Goal: Information Seeking & Learning: Find specific fact

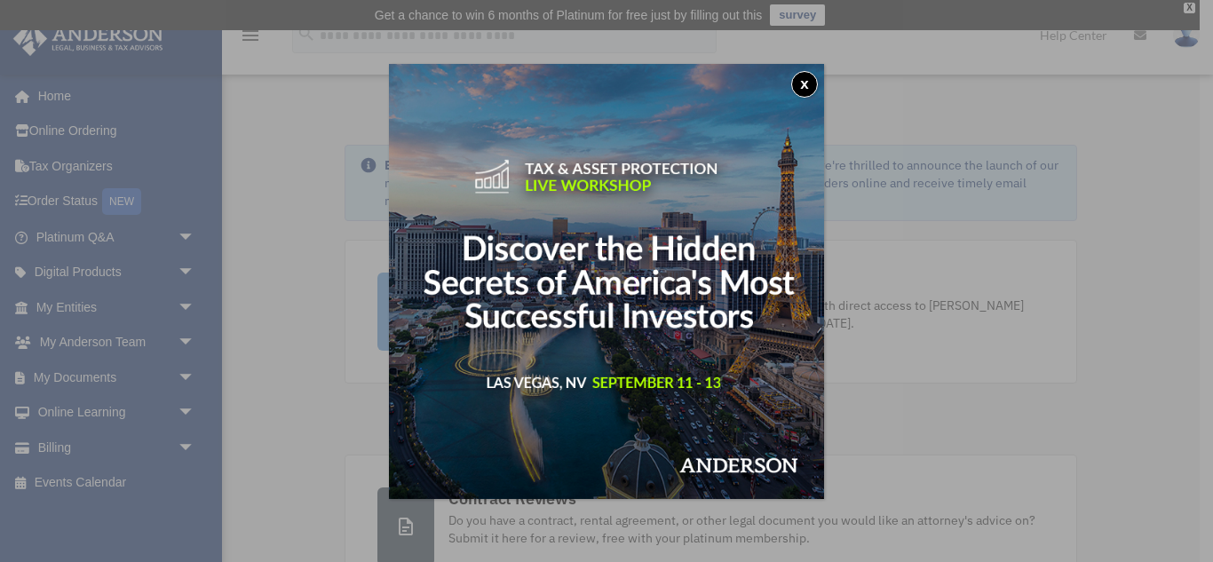
click at [810, 88] on button "x" at bounding box center [804, 84] width 27 height 27
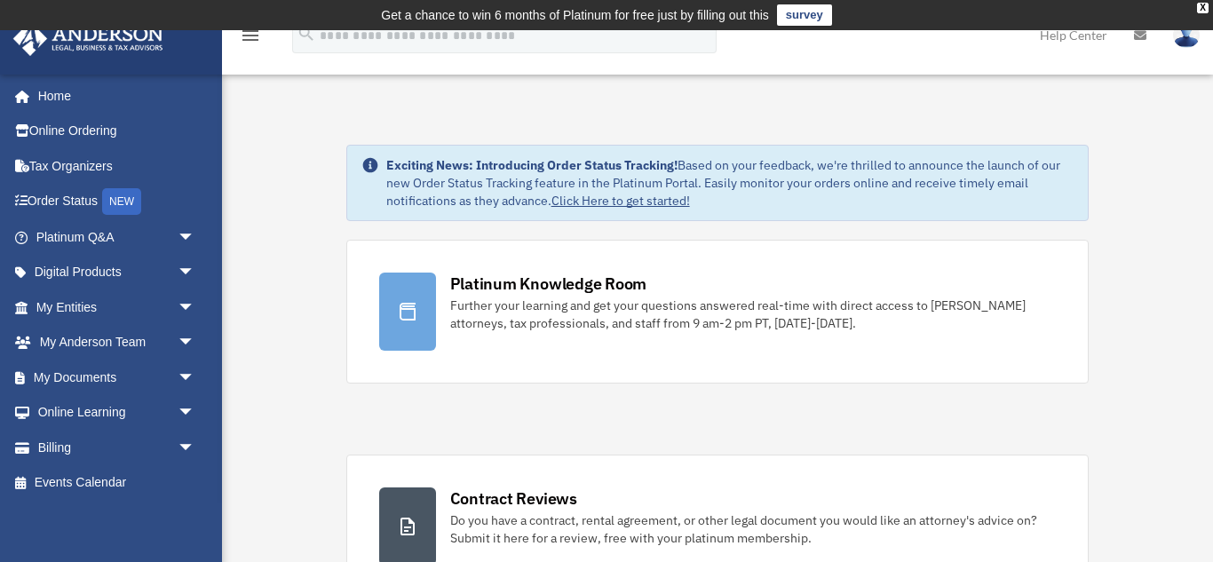
click at [112, 513] on div "mgosey@live.com Sign Out mgosey@live.com Home Online Ordering Tax Organizers Or…" at bounding box center [111, 355] width 222 height 562
click at [181, 344] on span "arrow_drop_down" at bounding box center [196, 343] width 36 height 36
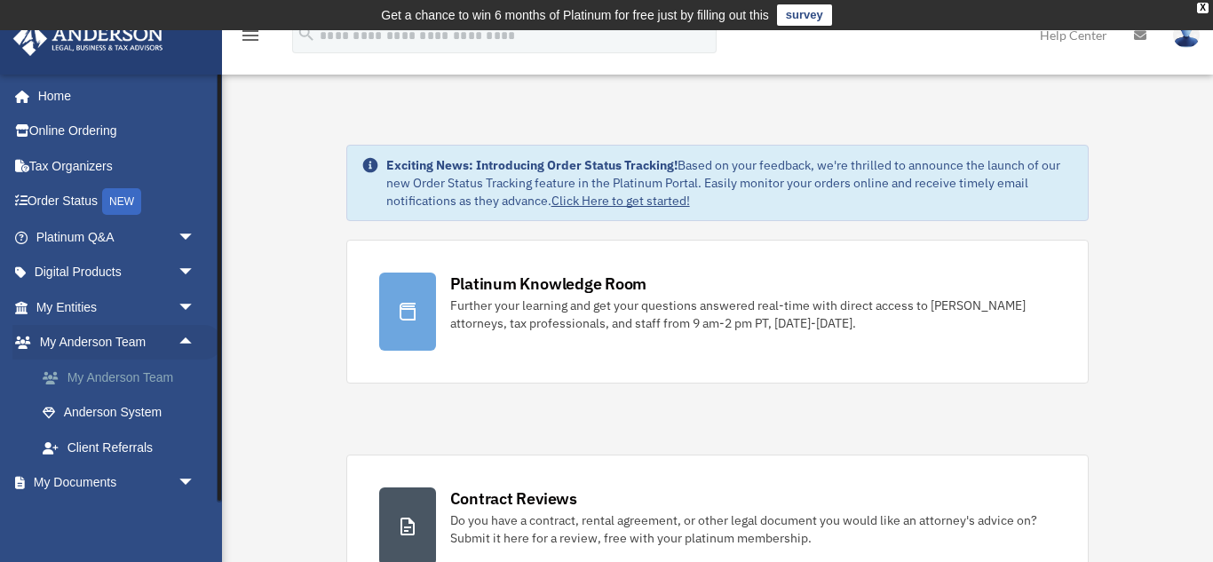
click at [120, 380] on link "My Anderson Team" at bounding box center [123, 378] width 197 height 36
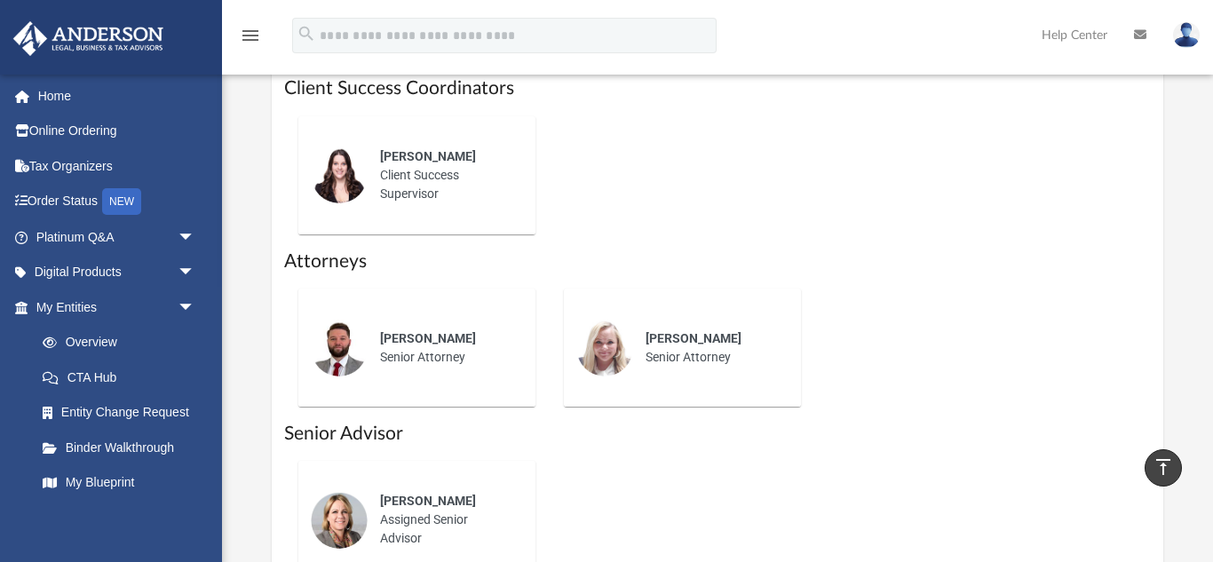
scroll to position [827, 0]
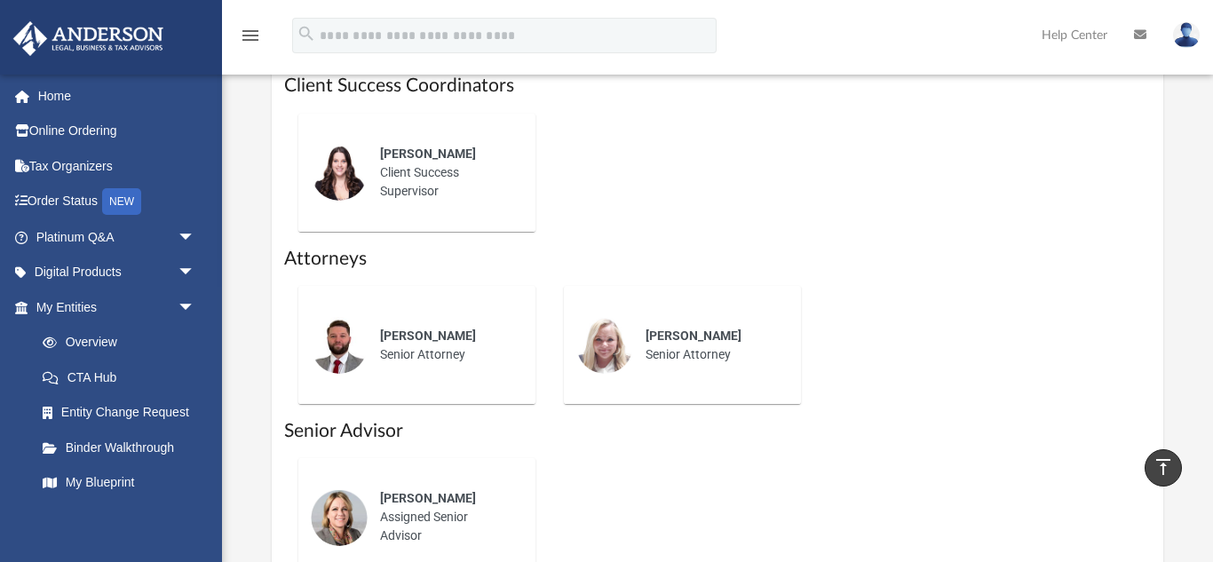
click at [424, 326] on div "Chris Wade Senior Attorney" at bounding box center [445, 345] width 155 height 62
click at [756, 463] on div "Kelly Allison Assigned Senior Advisor" at bounding box center [717, 517] width 867 height 146
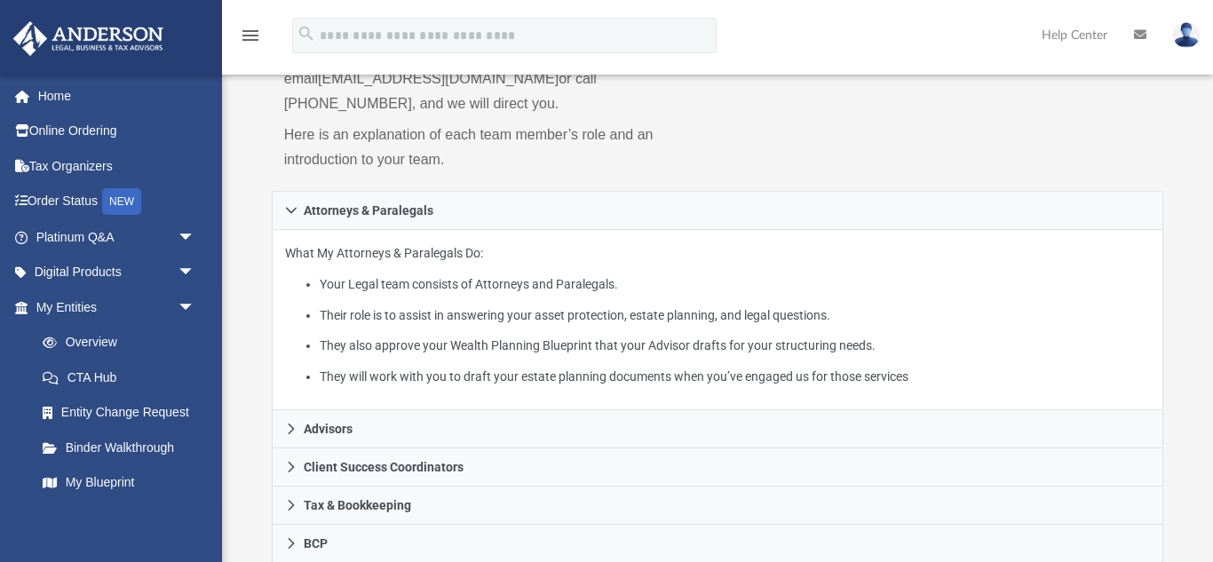
scroll to position [370, 0]
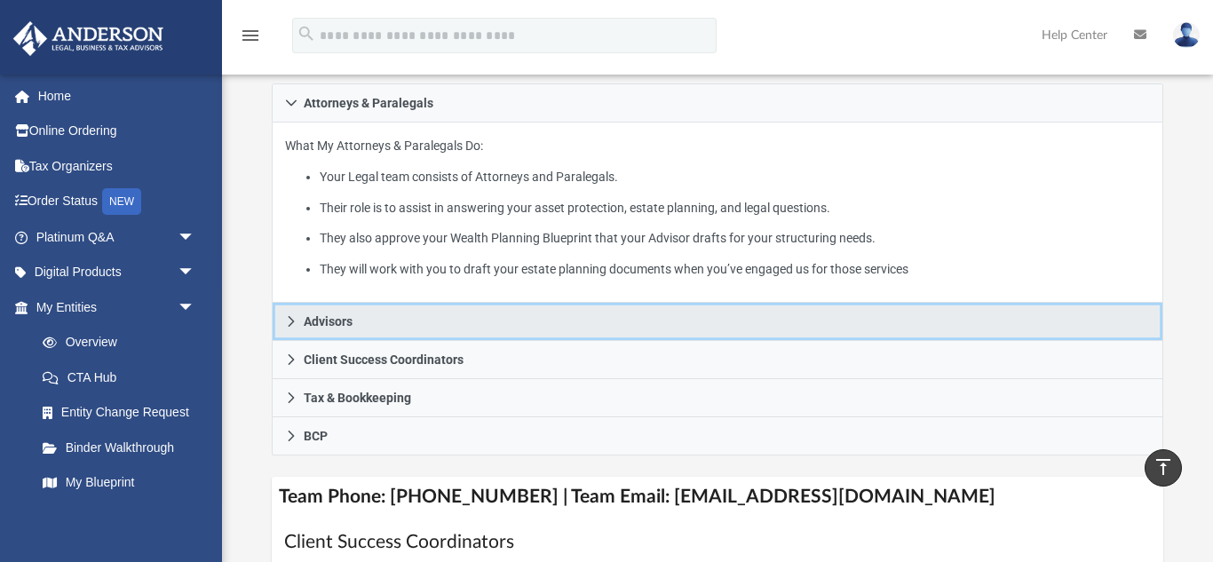
click at [291, 316] on icon at bounding box center [291, 321] width 6 height 11
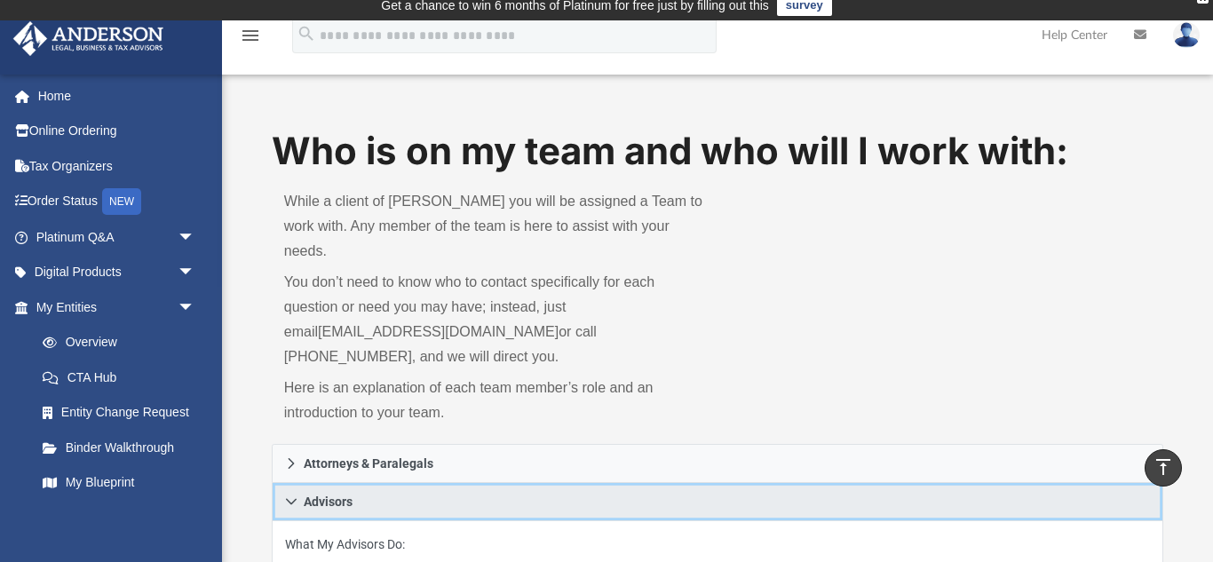
scroll to position [0, 0]
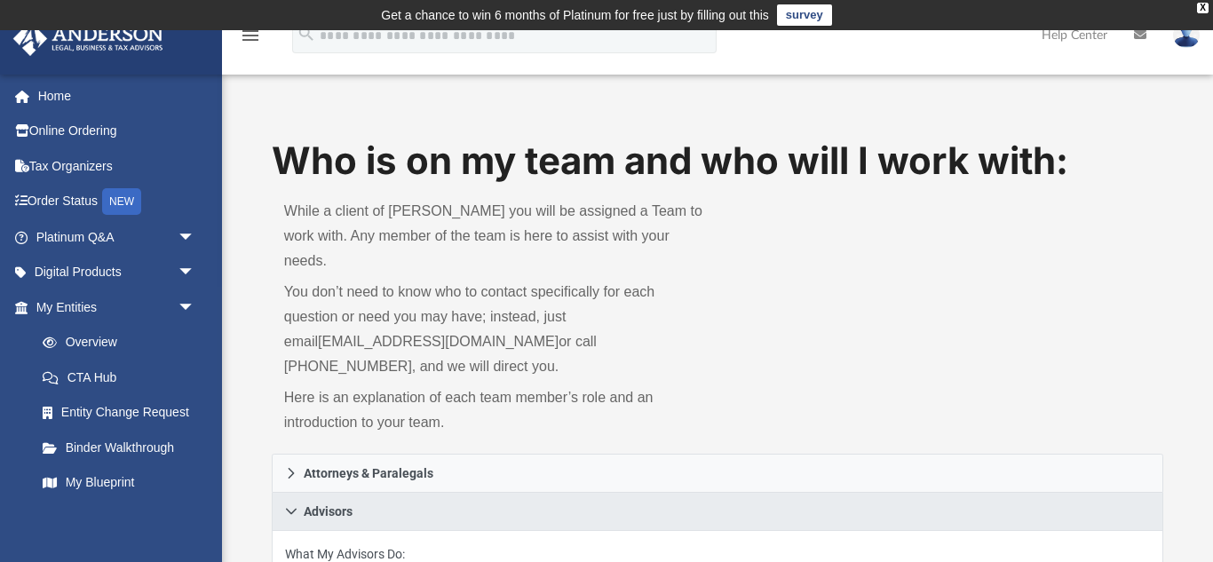
click at [827, 352] on div "Who is on my team and who will I work with: While a client of Anderson you will…" at bounding box center [717, 295] width 891 height 320
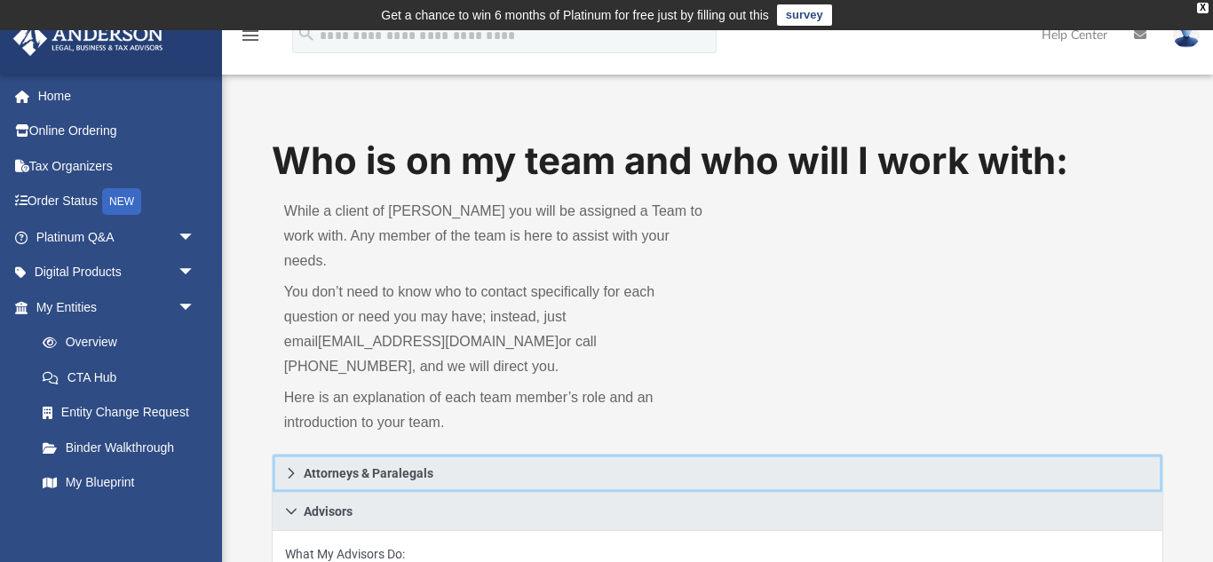
click at [290, 467] on icon at bounding box center [291, 473] width 12 height 12
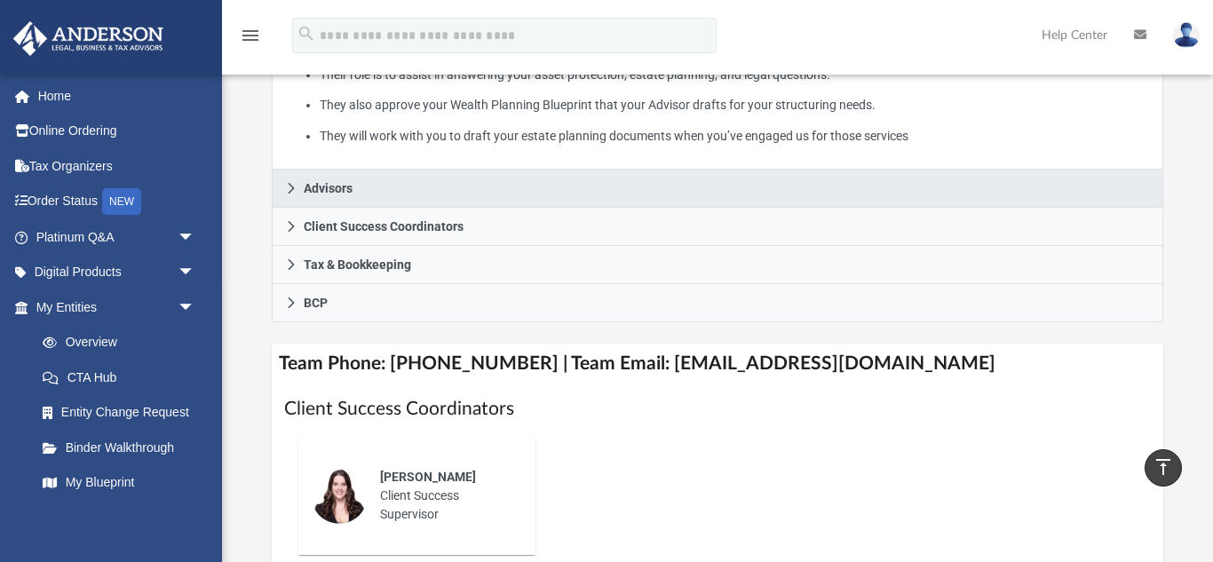
scroll to position [439, 0]
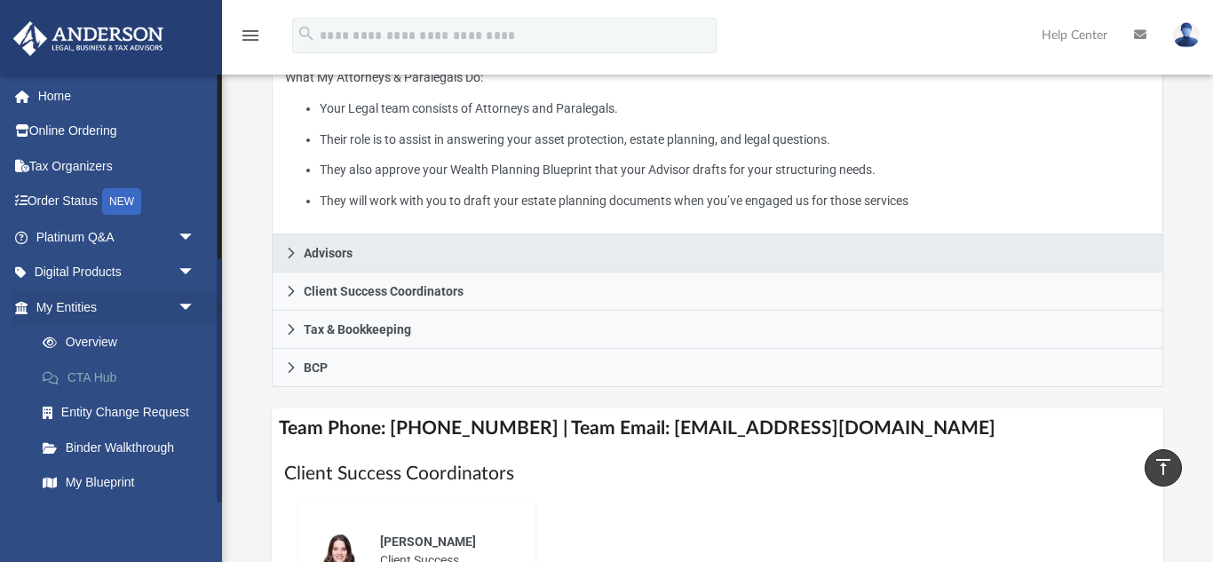
click at [98, 381] on link "CTA Hub" at bounding box center [123, 378] width 197 height 36
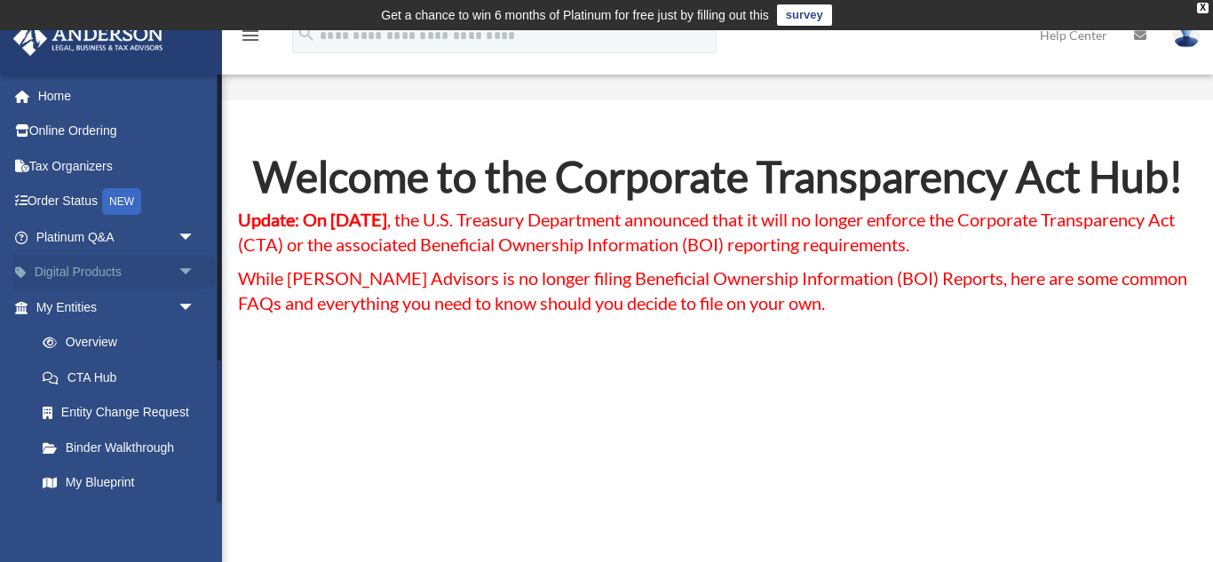
click at [191, 276] on span "arrow_drop_down" at bounding box center [196, 273] width 36 height 36
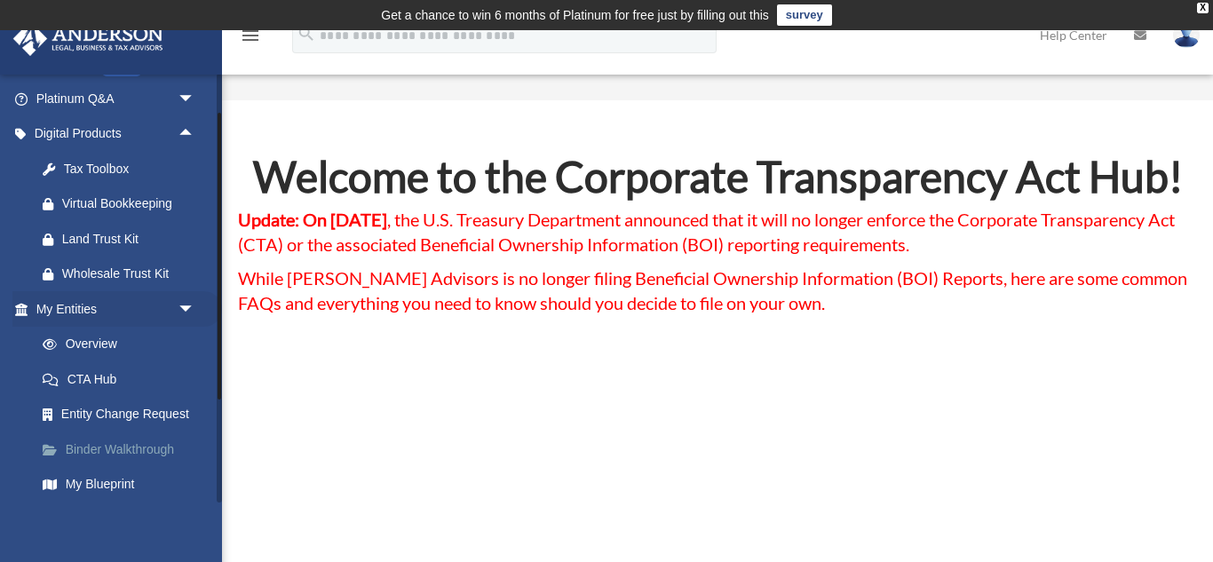
scroll to position [178, 0]
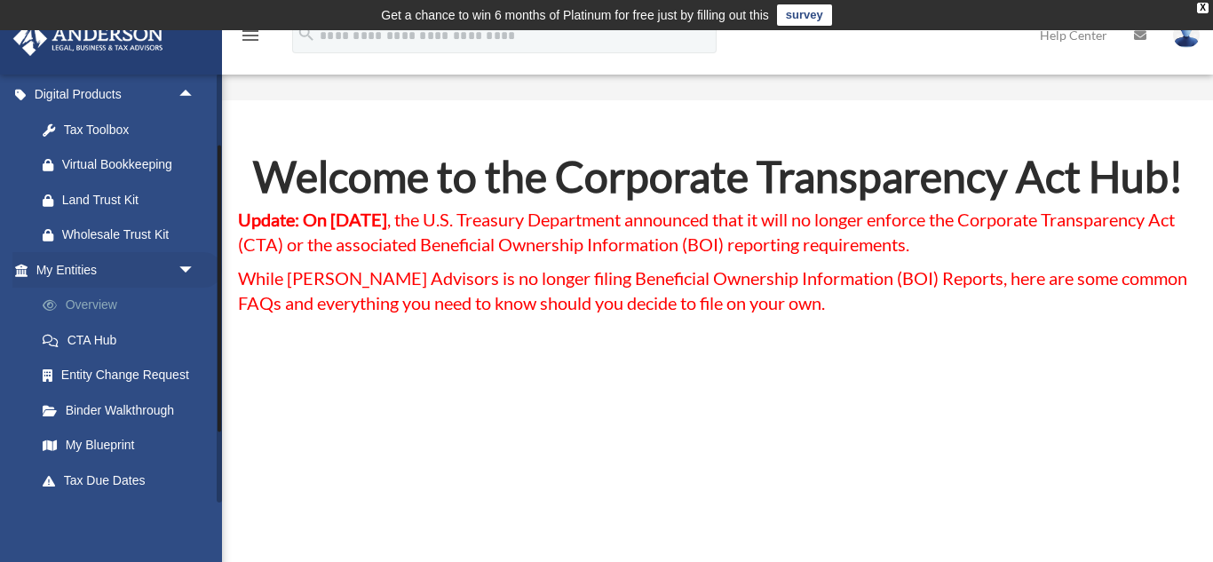
click at [90, 305] on link "Overview" at bounding box center [123, 306] width 197 height 36
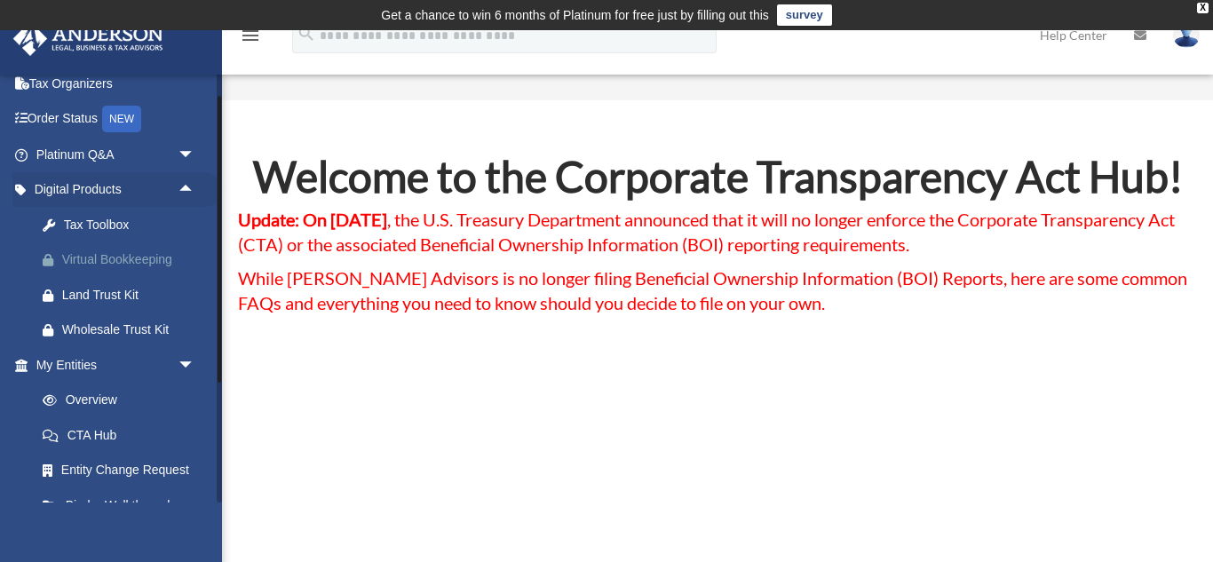
scroll to position [49, 0]
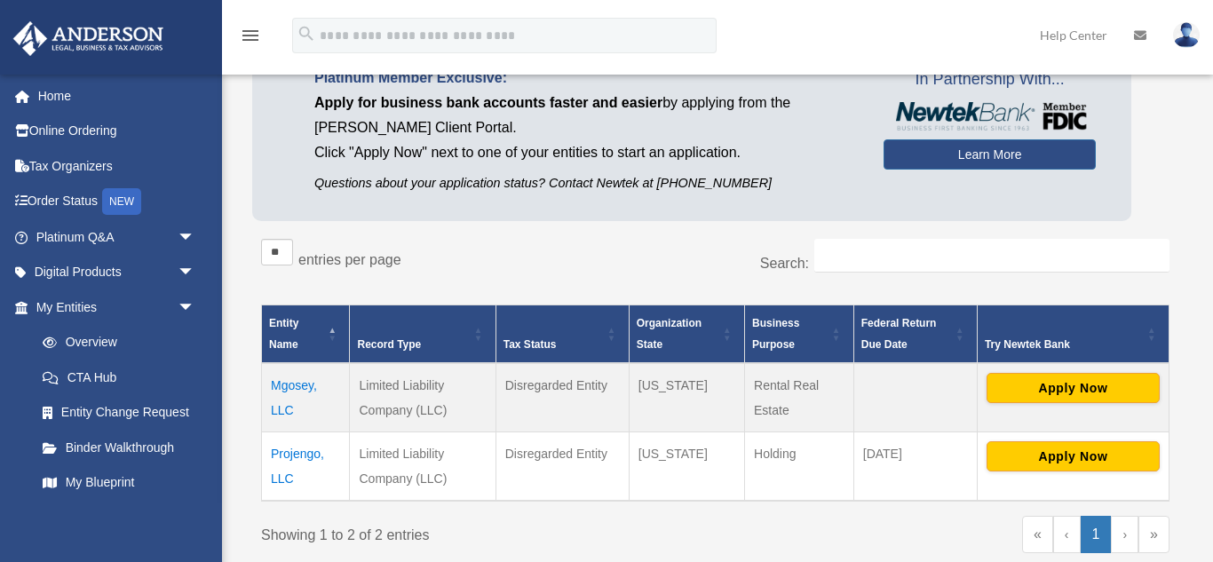
scroll to position [172, 0]
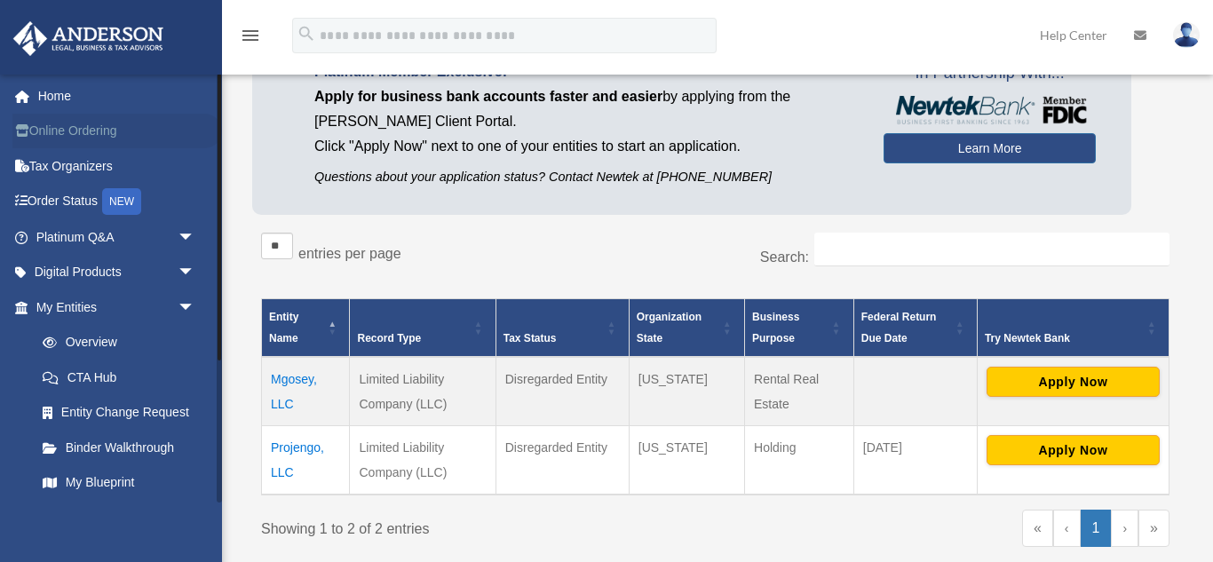
click at [100, 131] on link "Online Ordering" at bounding box center [117, 132] width 210 height 36
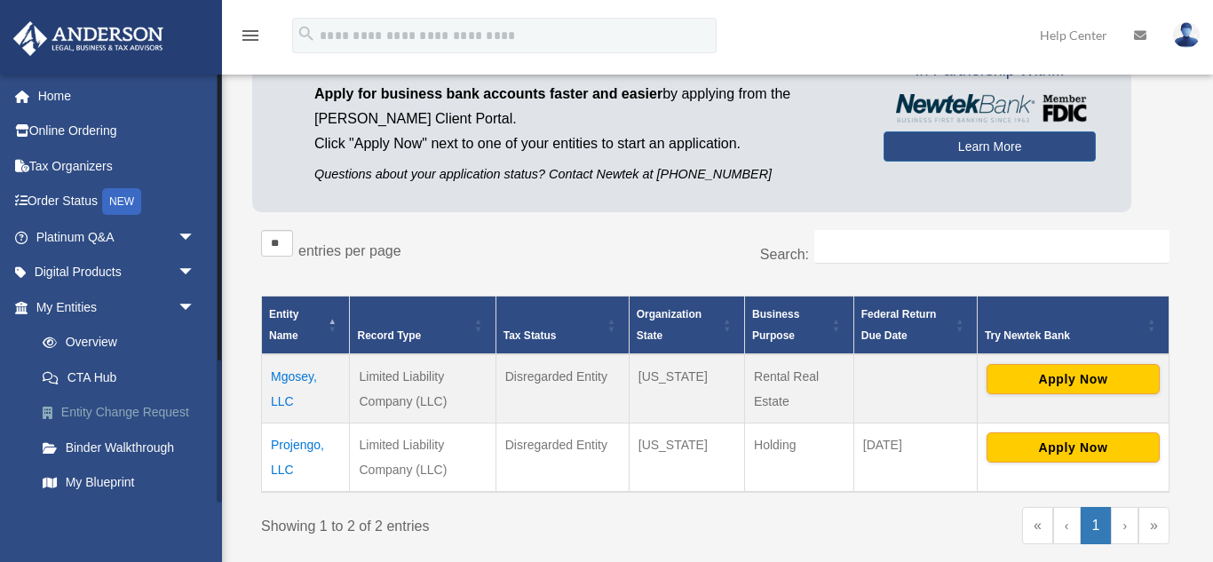
scroll to position [172, 0]
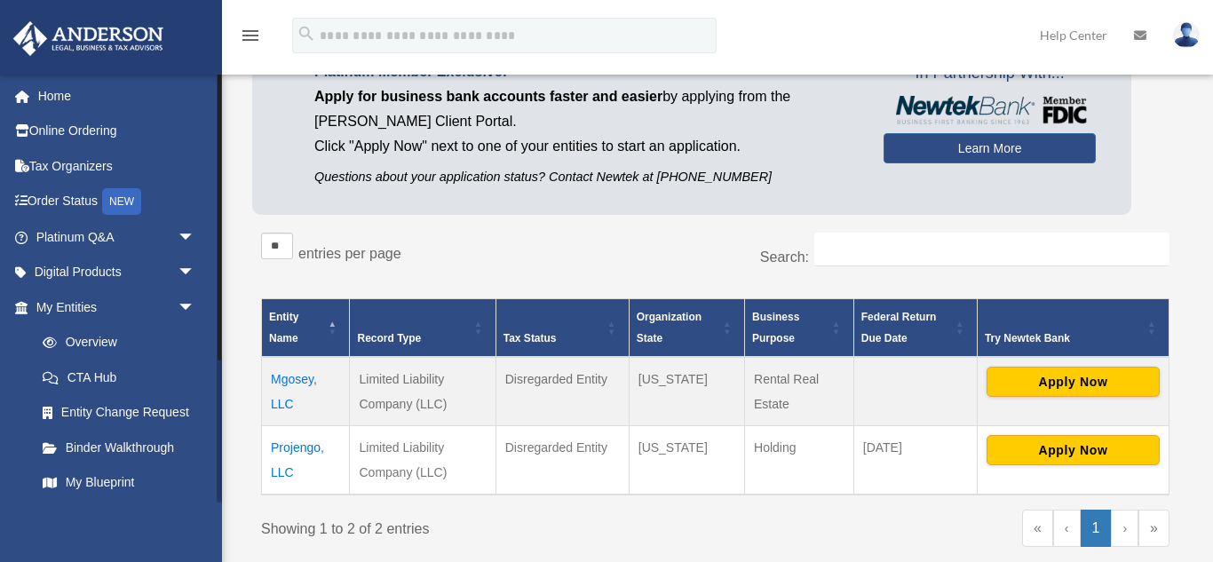
click at [14, 444] on li "Binder Walkthrough" at bounding box center [117, 448] width 210 height 36
click at [15, 443] on li "Binder Walkthrough" at bounding box center [117, 448] width 210 height 36
click at [102, 344] on link "Overview" at bounding box center [123, 343] width 197 height 36
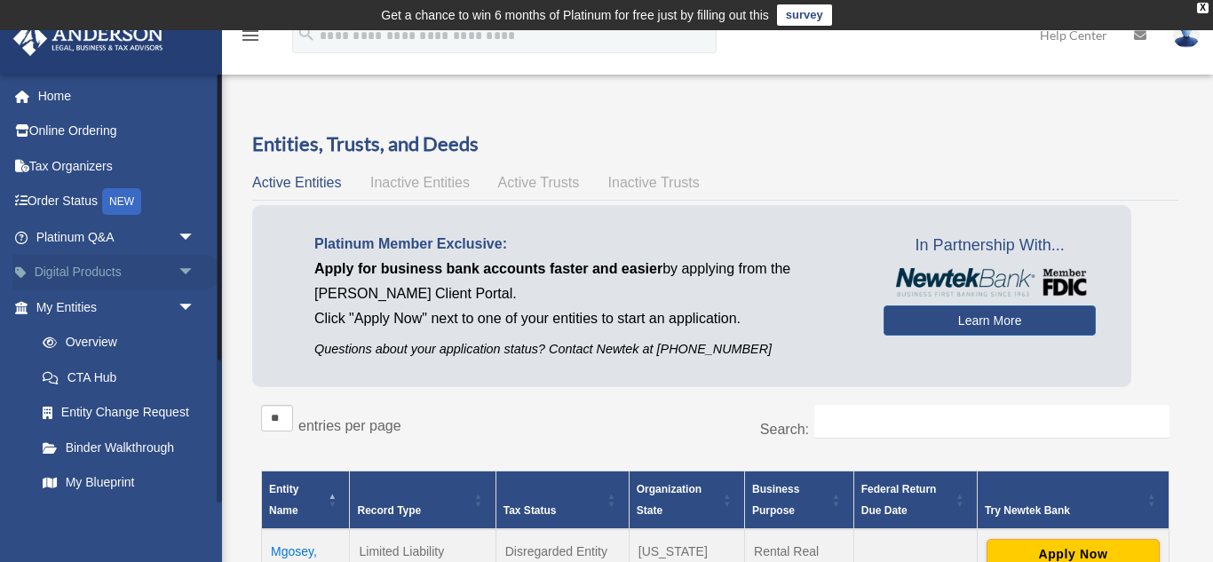
click at [190, 269] on span "arrow_drop_down" at bounding box center [196, 273] width 36 height 36
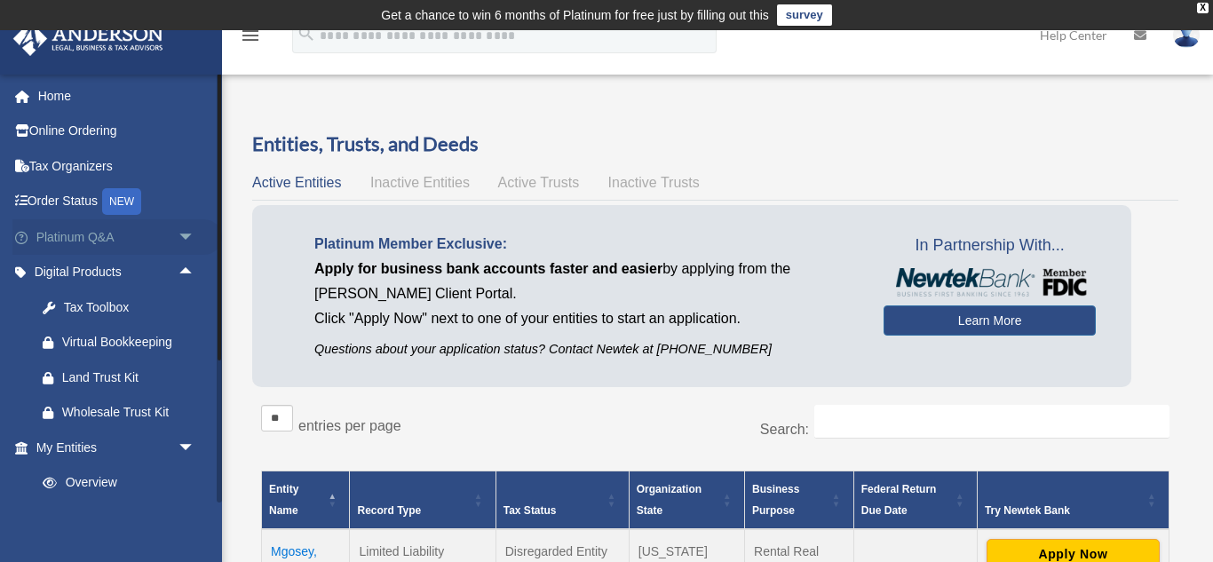
click at [189, 235] on span "arrow_drop_down" at bounding box center [196, 237] width 36 height 36
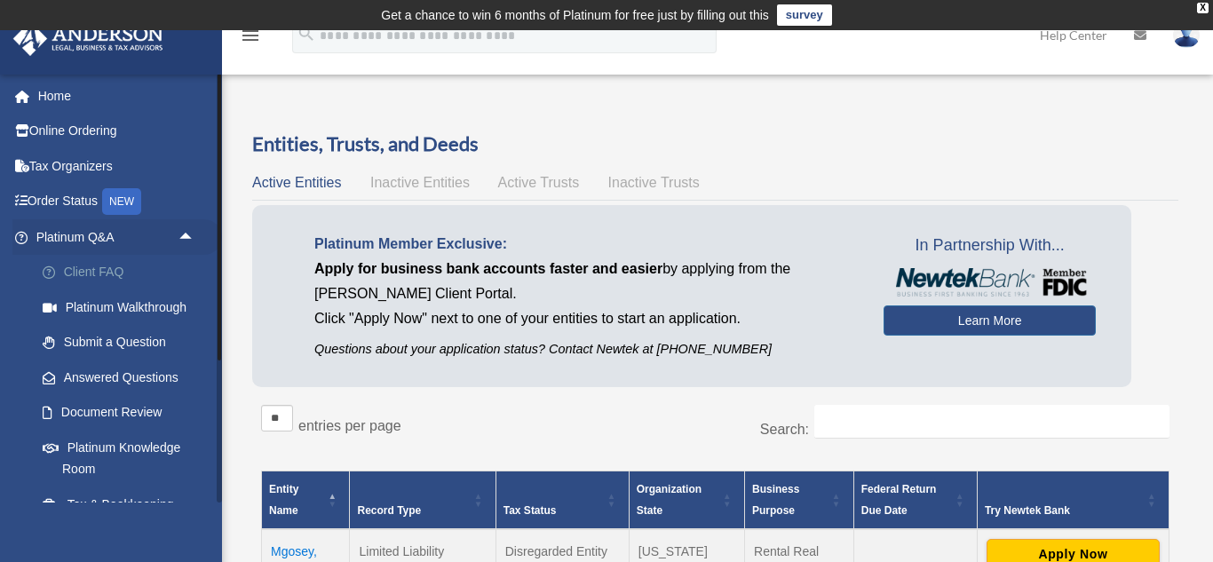
click at [100, 277] on link "Client FAQ" at bounding box center [123, 273] width 197 height 36
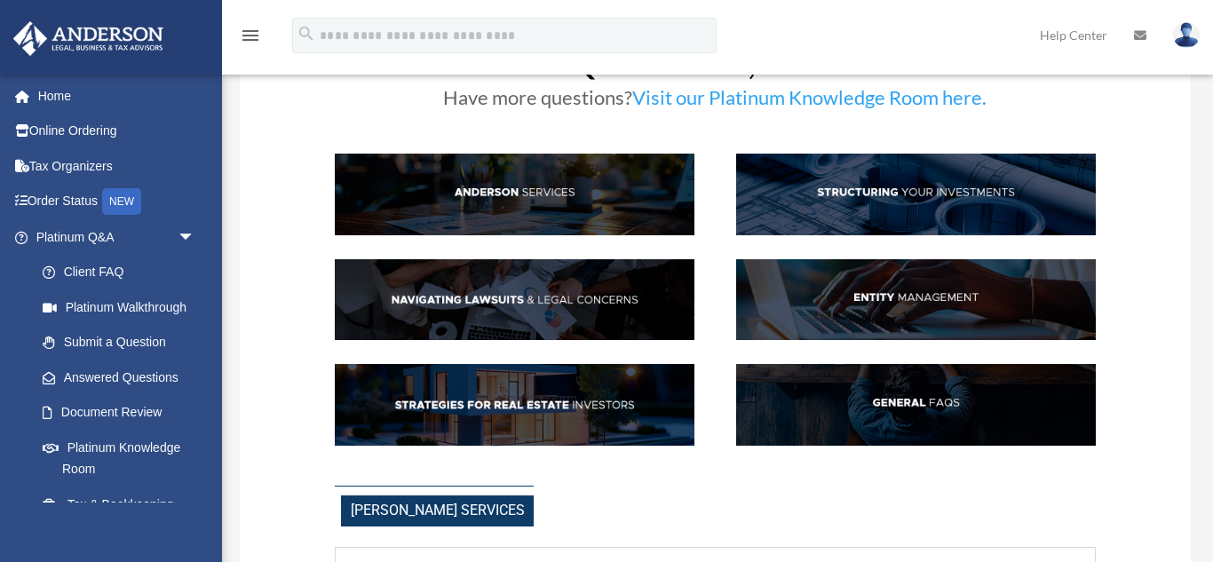
scroll to position [158, 0]
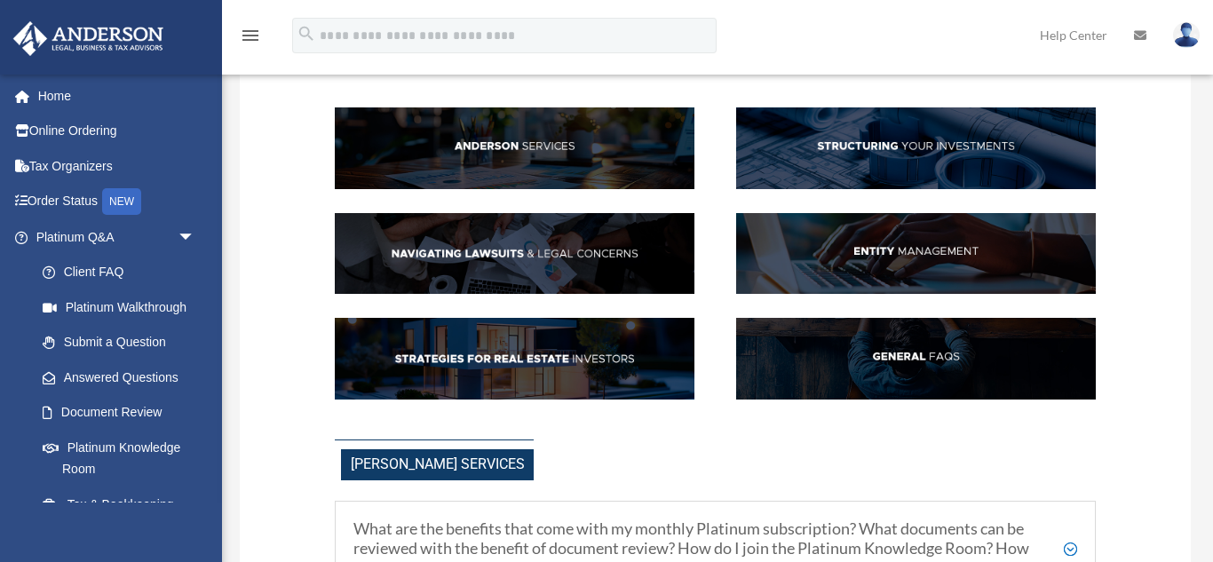
click at [911, 359] on img at bounding box center [916, 359] width 360 height 82
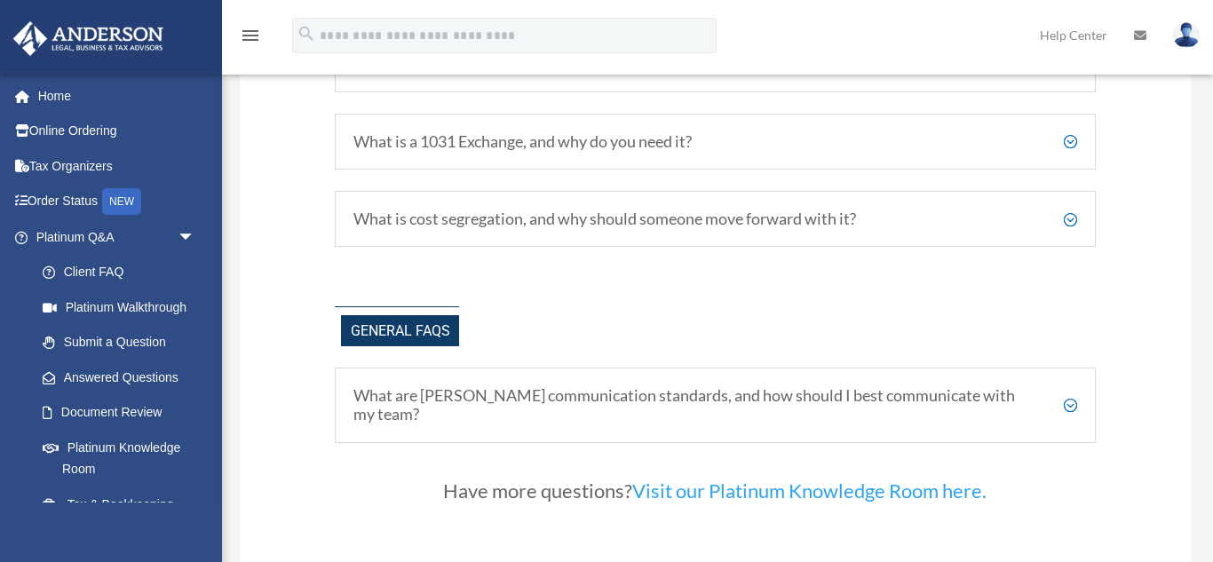
scroll to position [3666, 0]
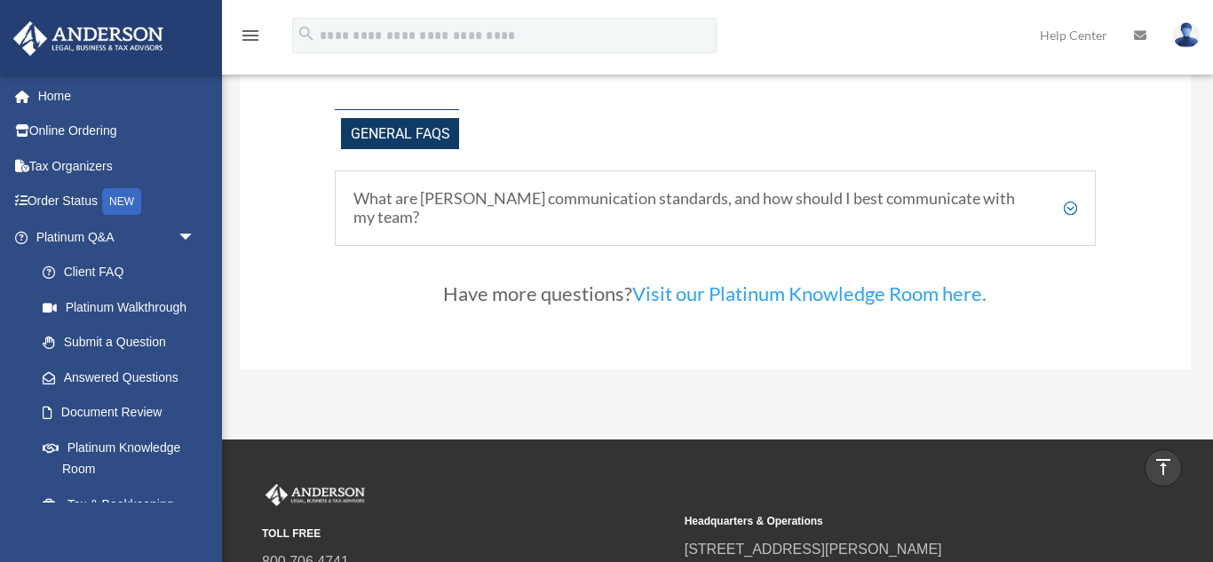
click at [424, 206] on h5 "What are [PERSON_NAME] communication standards, and how should I best communica…" at bounding box center [715, 208] width 724 height 38
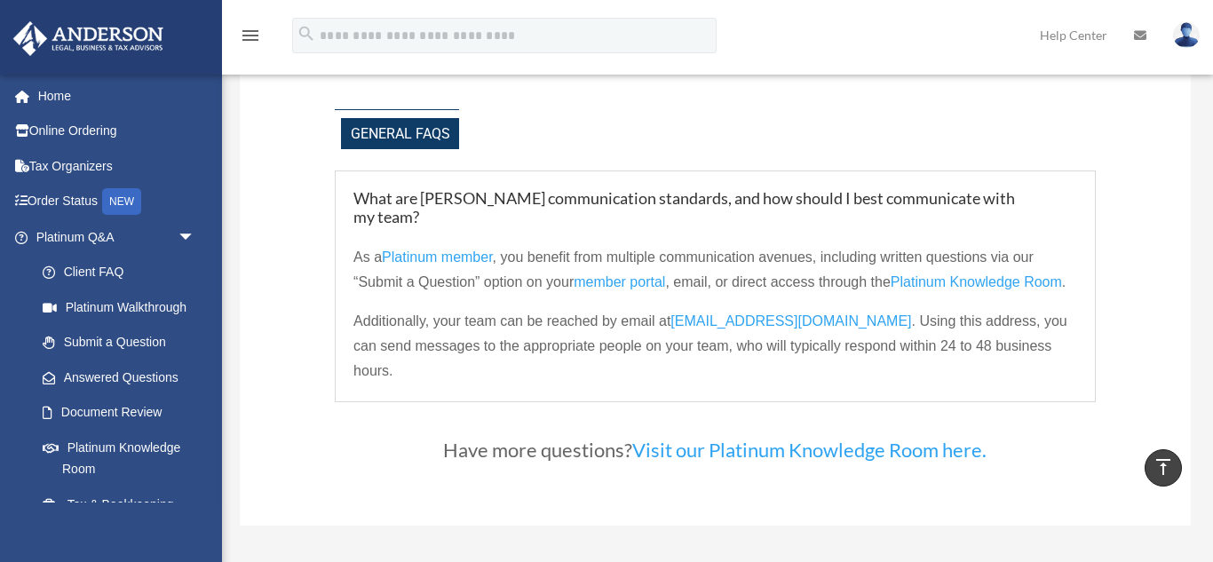
click at [948, 285] on span "Platinum Knowledge Room" at bounding box center [976, 281] width 171 height 15
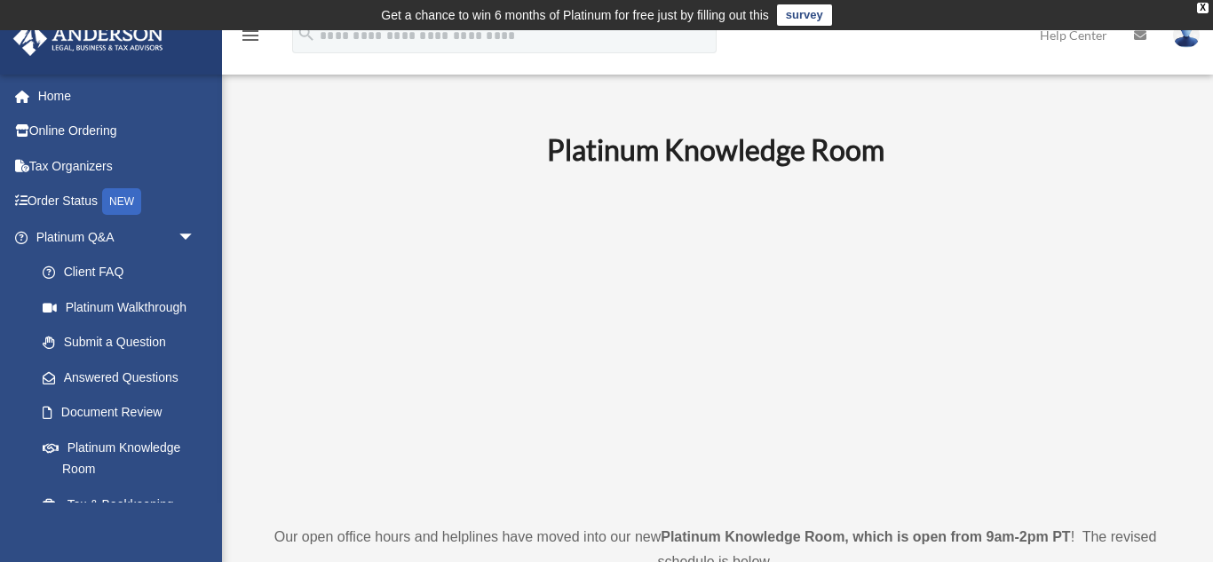
click at [1094, 157] on h1 "Platinum Knowledge Room" at bounding box center [715, 151] width 924 height 40
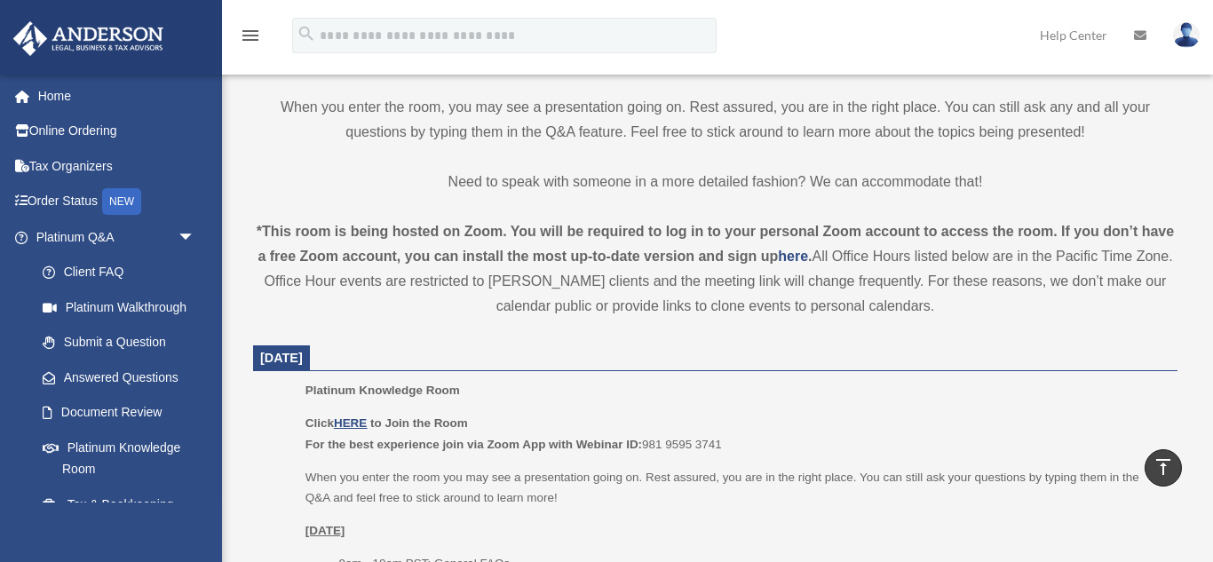
scroll to position [521, 0]
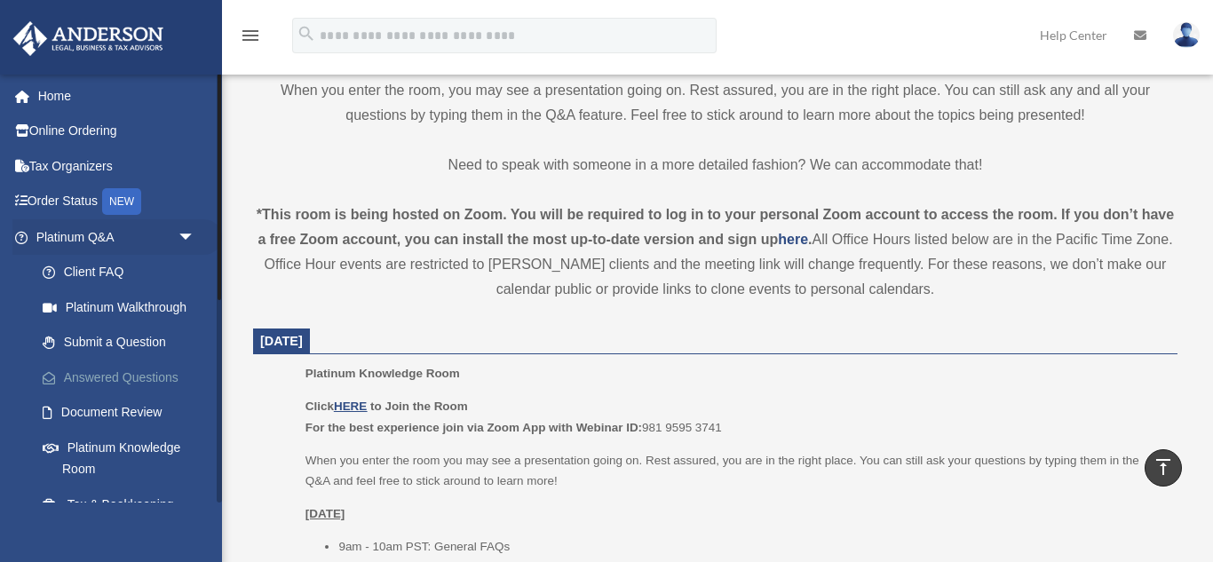
click at [155, 380] on link "Answered Questions" at bounding box center [123, 378] width 197 height 36
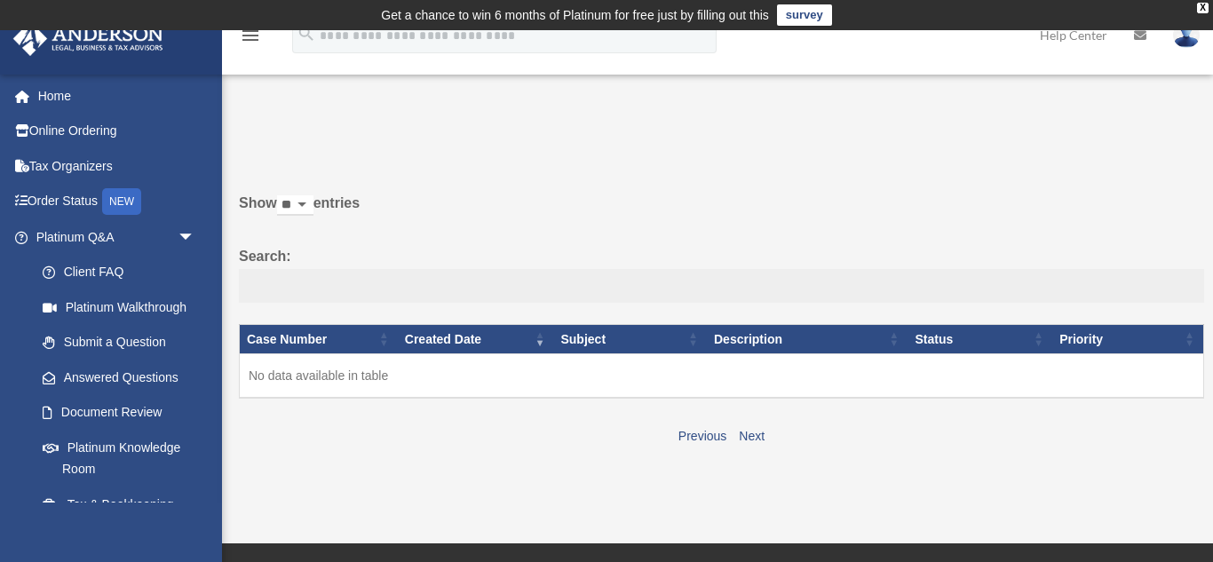
click at [355, 291] on input "Search:" at bounding box center [721, 286] width 965 height 34
type input "**********"
click at [410, 296] on input "**********" at bounding box center [721, 286] width 965 height 34
drag, startPoint x: 368, startPoint y: 290, endPoint x: 224, endPoint y: 278, distance: 145.3
click at [224, 278] on div "**********" at bounding box center [717, 297] width 991 height 394
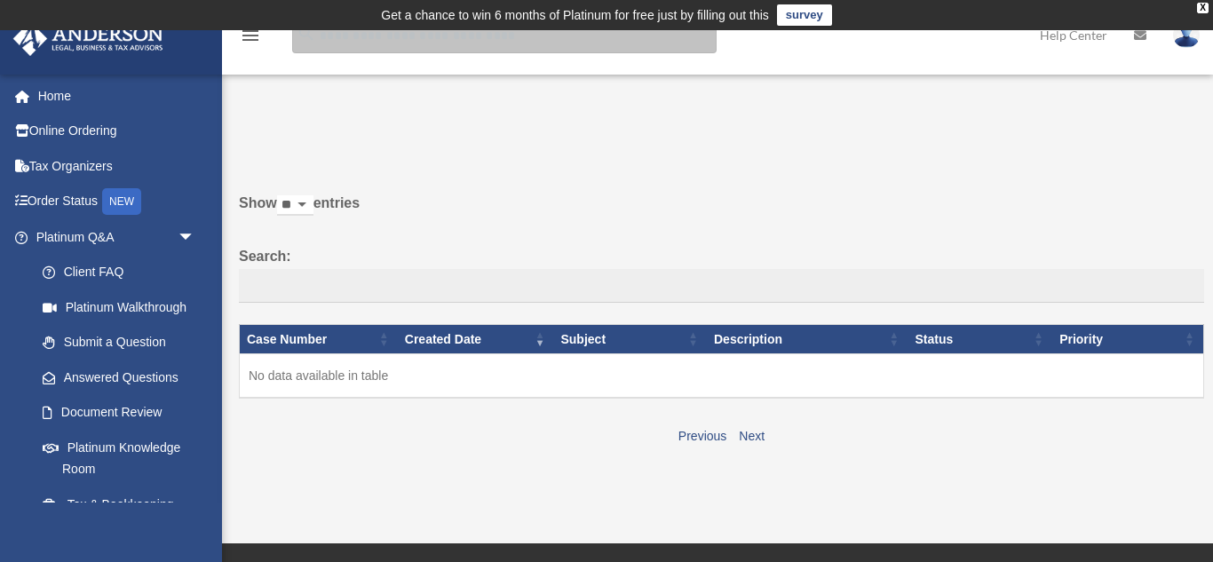
click at [432, 36] on input "search" at bounding box center [504, 36] width 424 height 36
paste input "**********"
type input "**********"
